Goal: Task Accomplishment & Management: Manage account settings

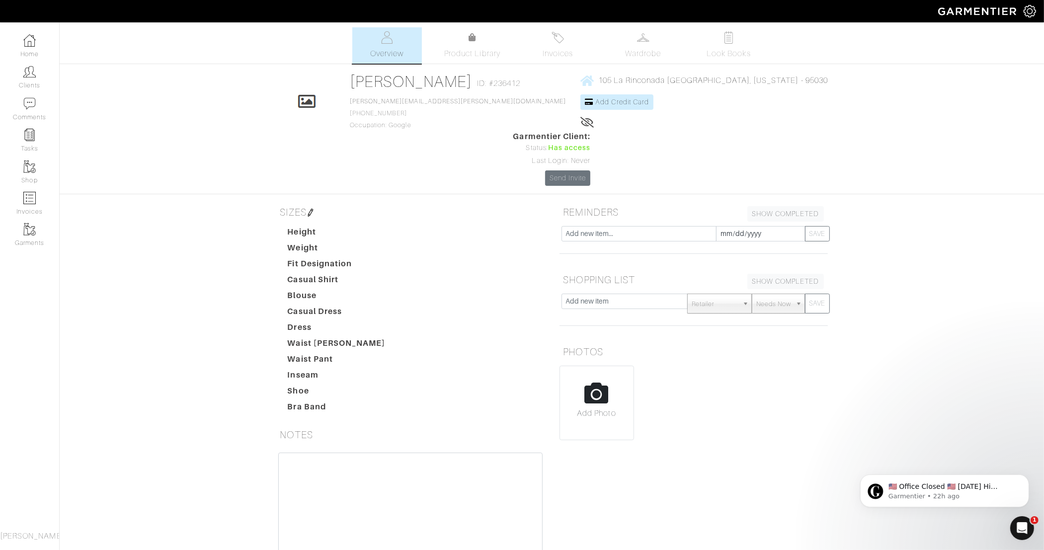
click at [312, 209] on img at bounding box center [311, 213] width 8 height 8
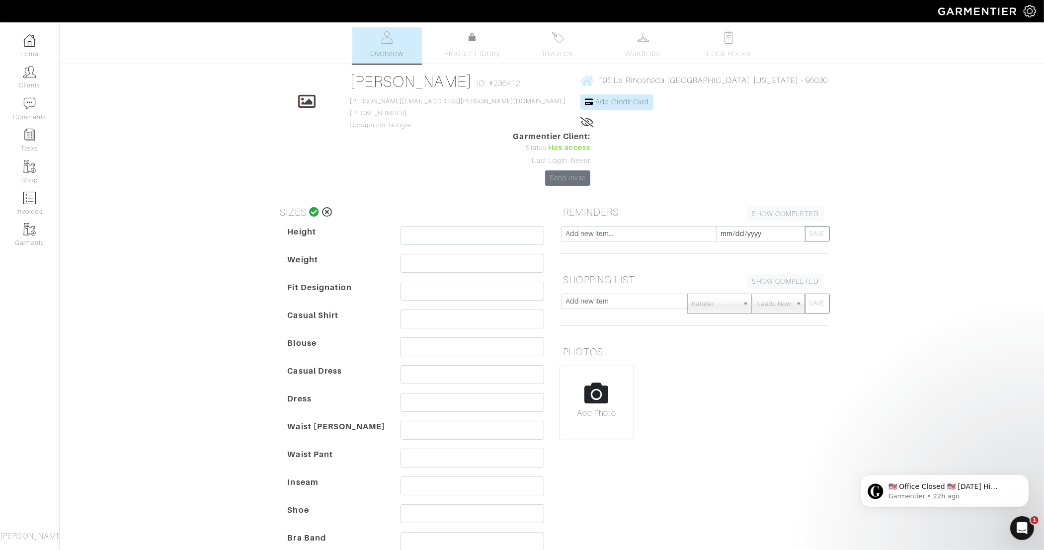
click at [451, 226] on dd at bounding box center [472, 238] width 159 height 24
click at [451, 226] on input "text" at bounding box center [473, 235] width 144 height 19
type input "5'8"
click at [410, 310] on input "text" at bounding box center [473, 319] width 144 height 19
type input "2"
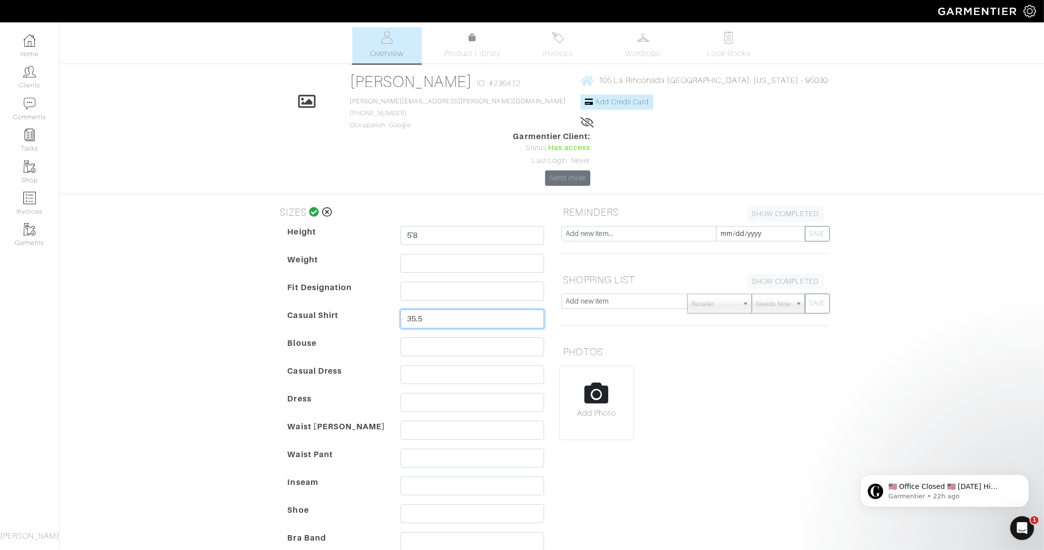
type input "35.5"
click at [419, 421] on input "text" at bounding box center [473, 430] width 144 height 19
type input "30.8"
click at [414, 449] on input "text" at bounding box center [473, 458] width 144 height 19
type input "39.5"
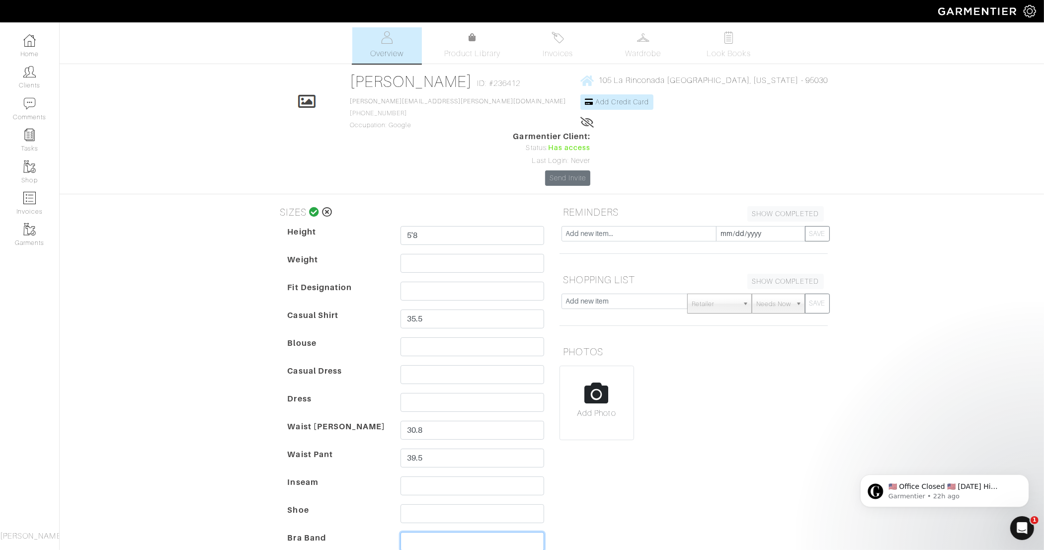
click at [421, 532] on input "text" at bounding box center [473, 541] width 144 height 19
type input "8.5"
click at [313, 207] on icon at bounding box center [314, 212] width 10 height 10
